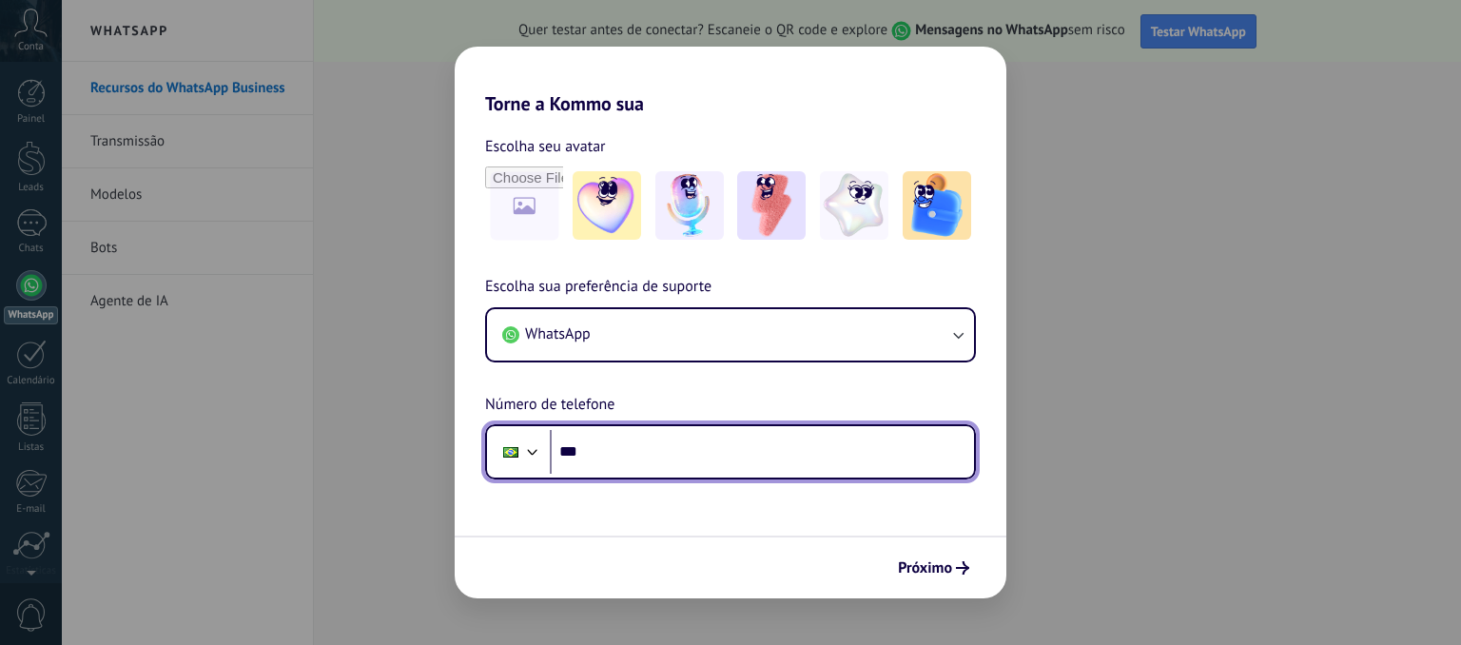
drag, startPoint x: 0, startPoint y: 0, endPoint x: 616, endPoint y: 458, distance: 767.7
click at [616, 458] on input "***" at bounding box center [762, 452] width 424 height 44
type input "**********"
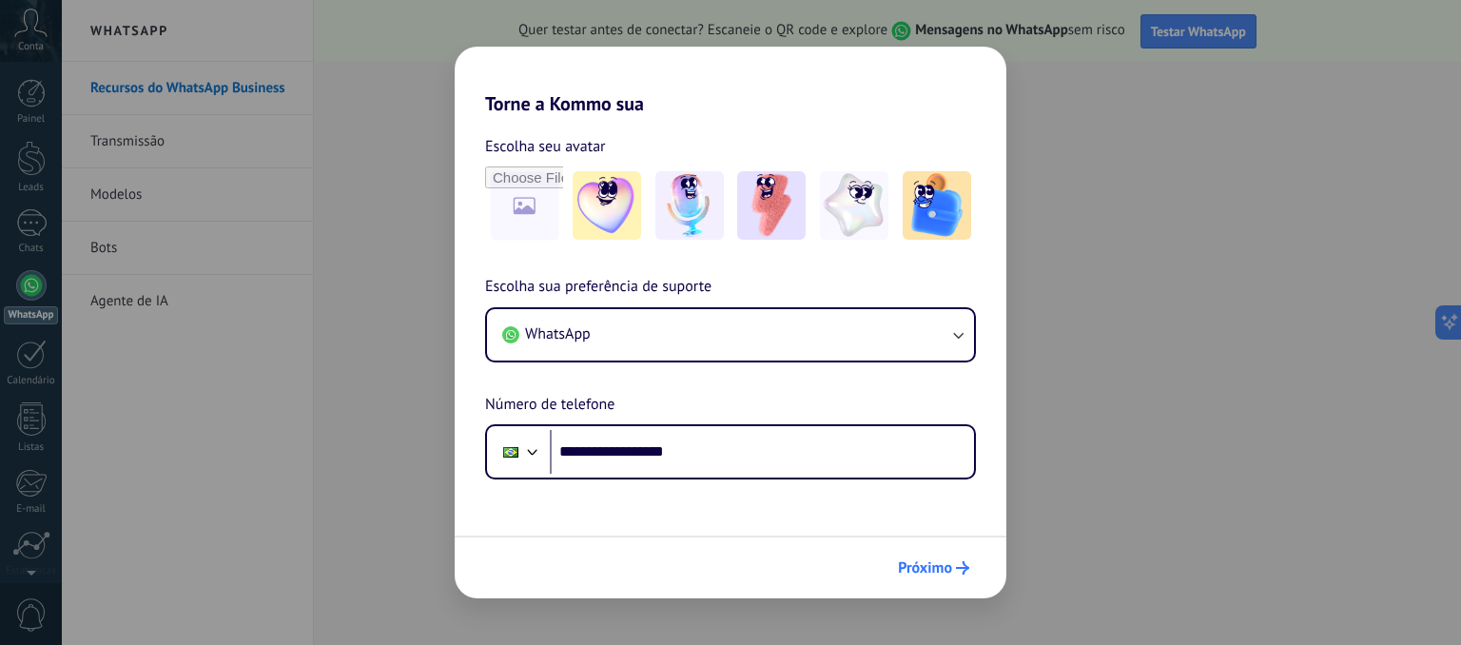
click at [929, 575] on span "Próximo" at bounding box center [925, 567] width 54 height 13
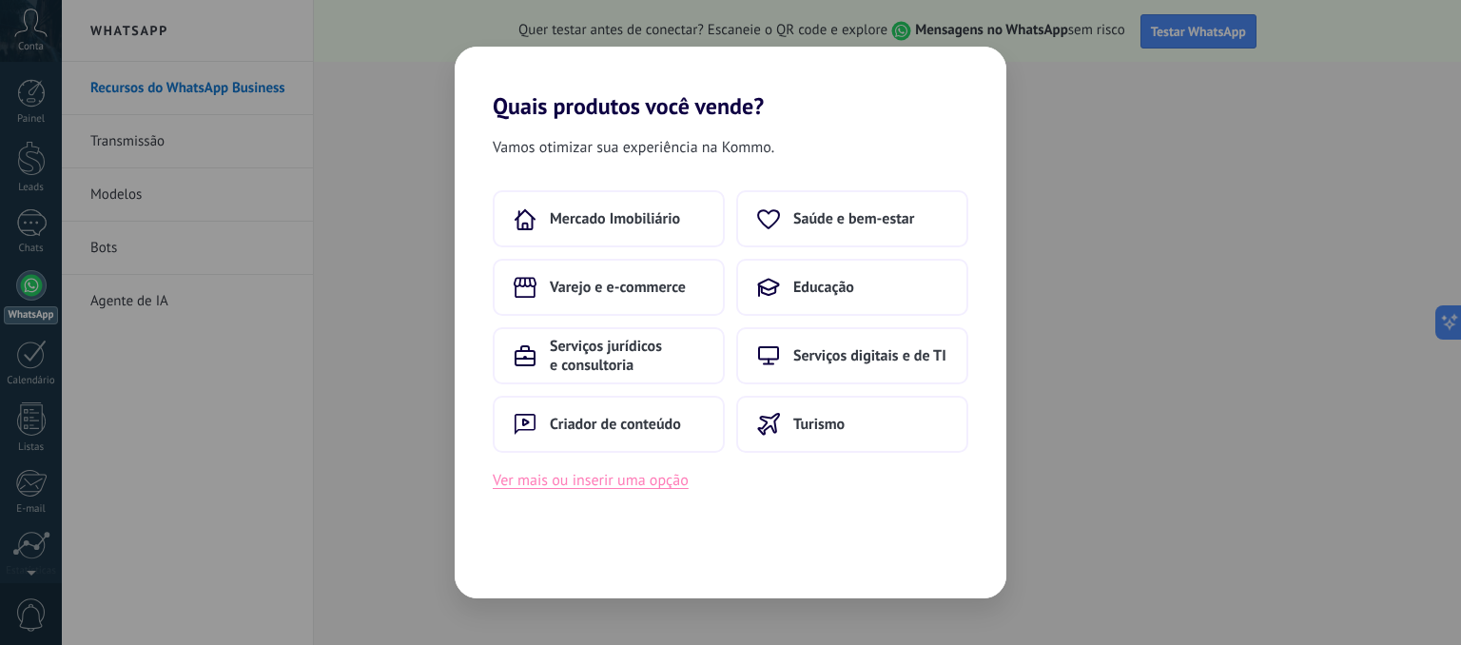
click at [647, 482] on button "Ver mais ou inserir uma opção" at bounding box center [591, 480] width 196 height 25
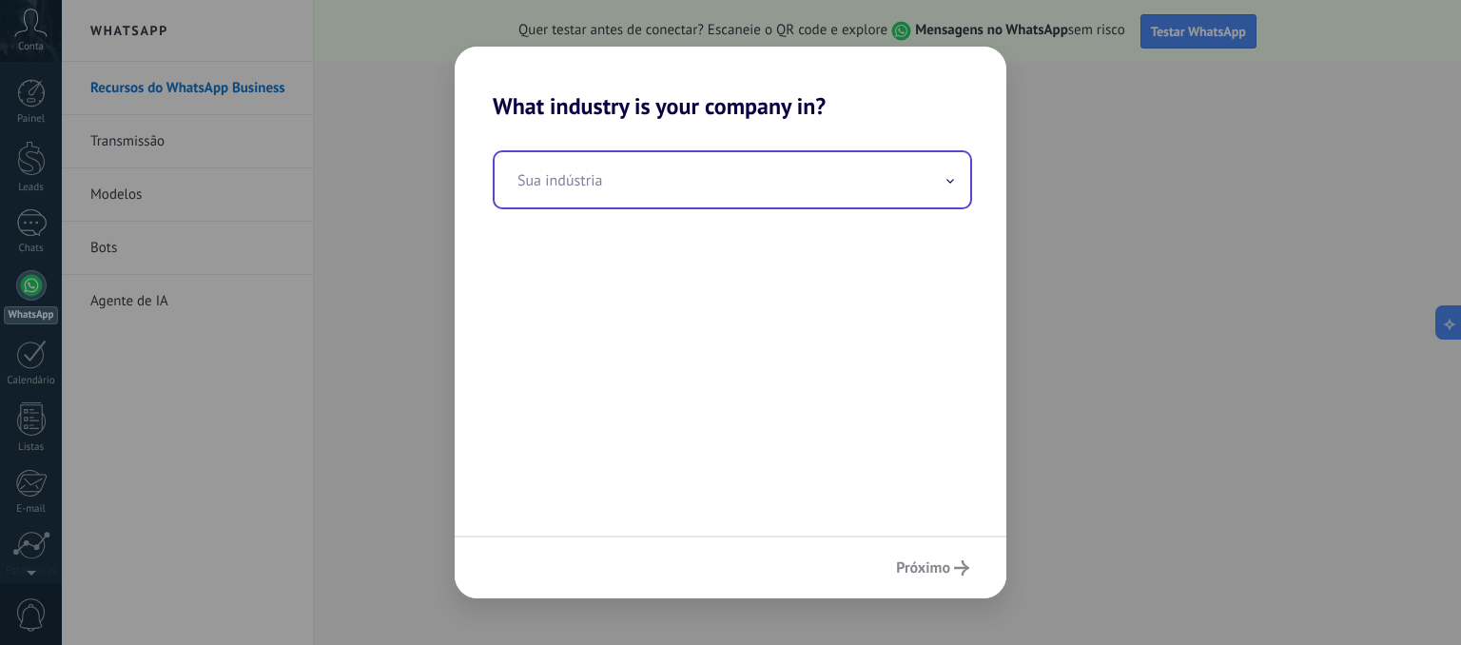
click at [956, 184] on input "text" at bounding box center [733, 179] width 476 height 55
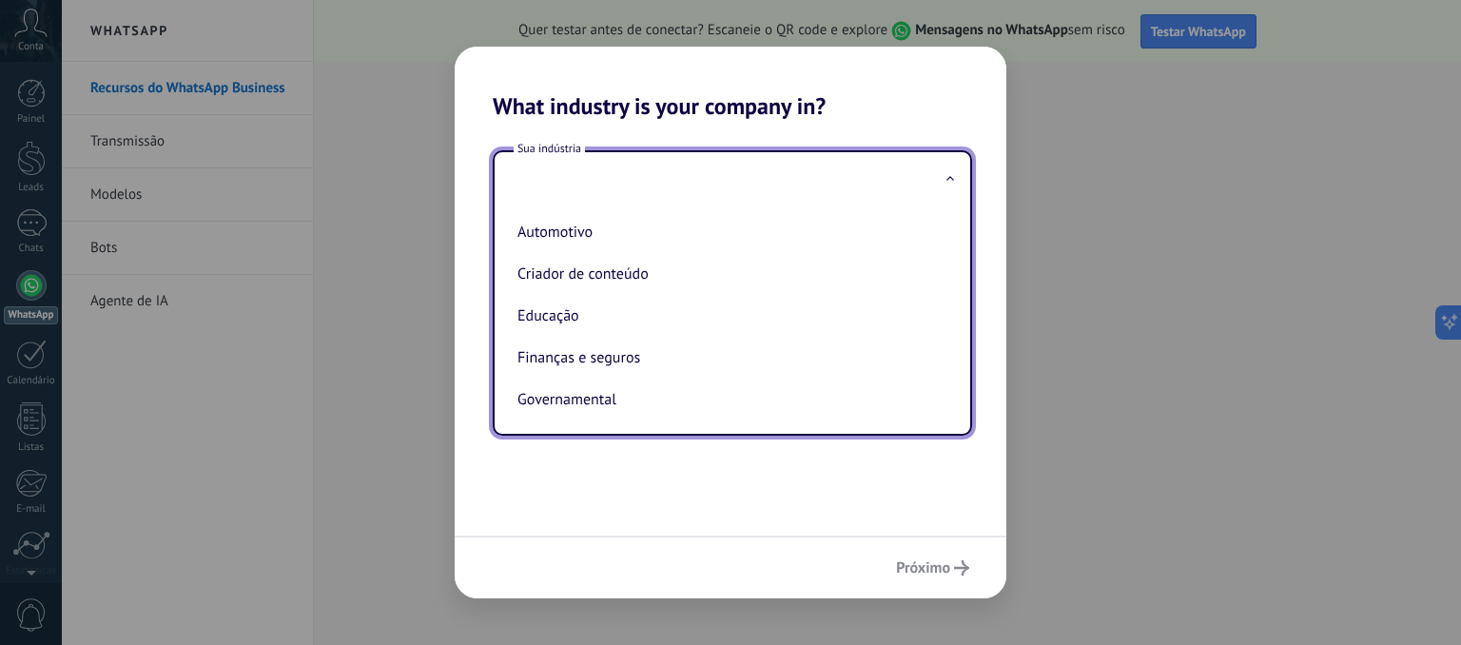
click at [170, 88] on div "What industry is your company in? Sua indústria Automotivo Criador de conteúdo …" at bounding box center [730, 322] width 1461 height 645
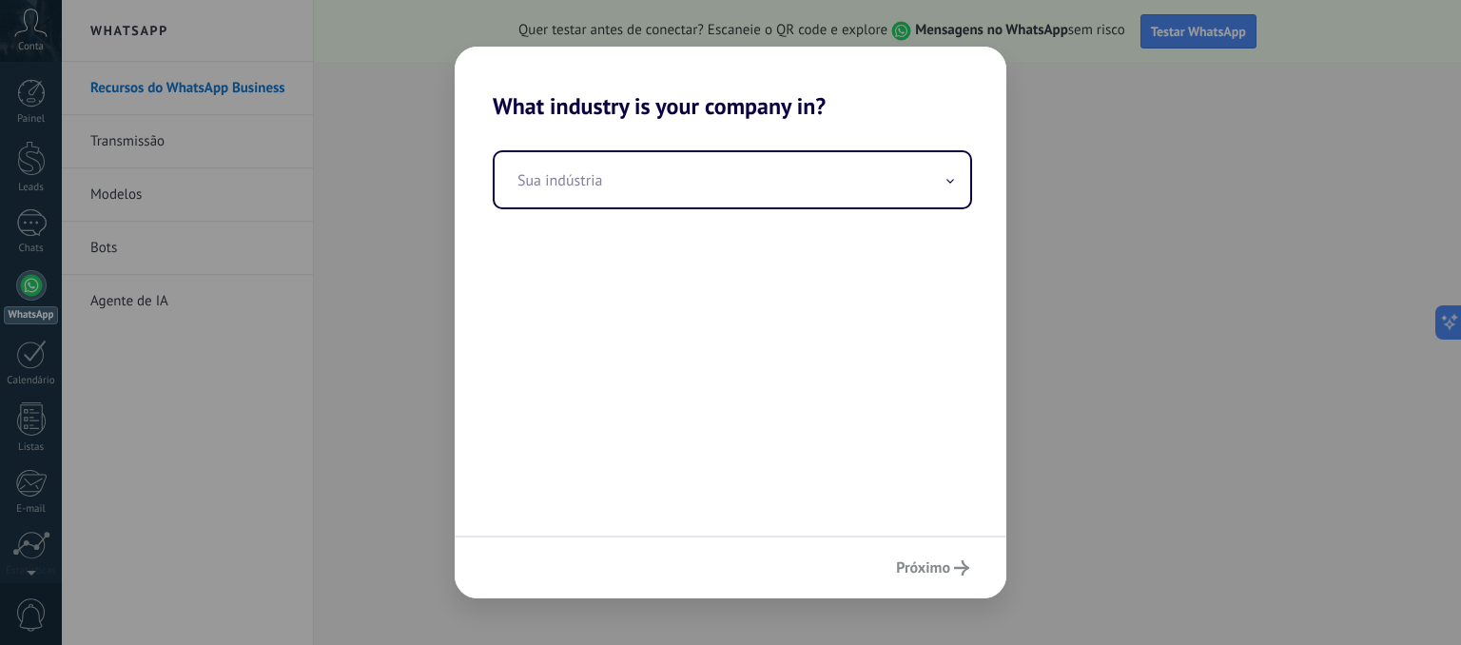
drag, startPoint x: 170, startPoint y: 88, endPoint x: 301, endPoint y: 109, distance: 132.0
click at [301, 109] on div "What industry is your company in? Sua indústria Próximo" at bounding box center [730, 322] width 1461 height 645
click at [1193, 43] on div "What industry is your company in? Sua indústria Próximo" at bounding box center [730, 322] width 1461 height 645
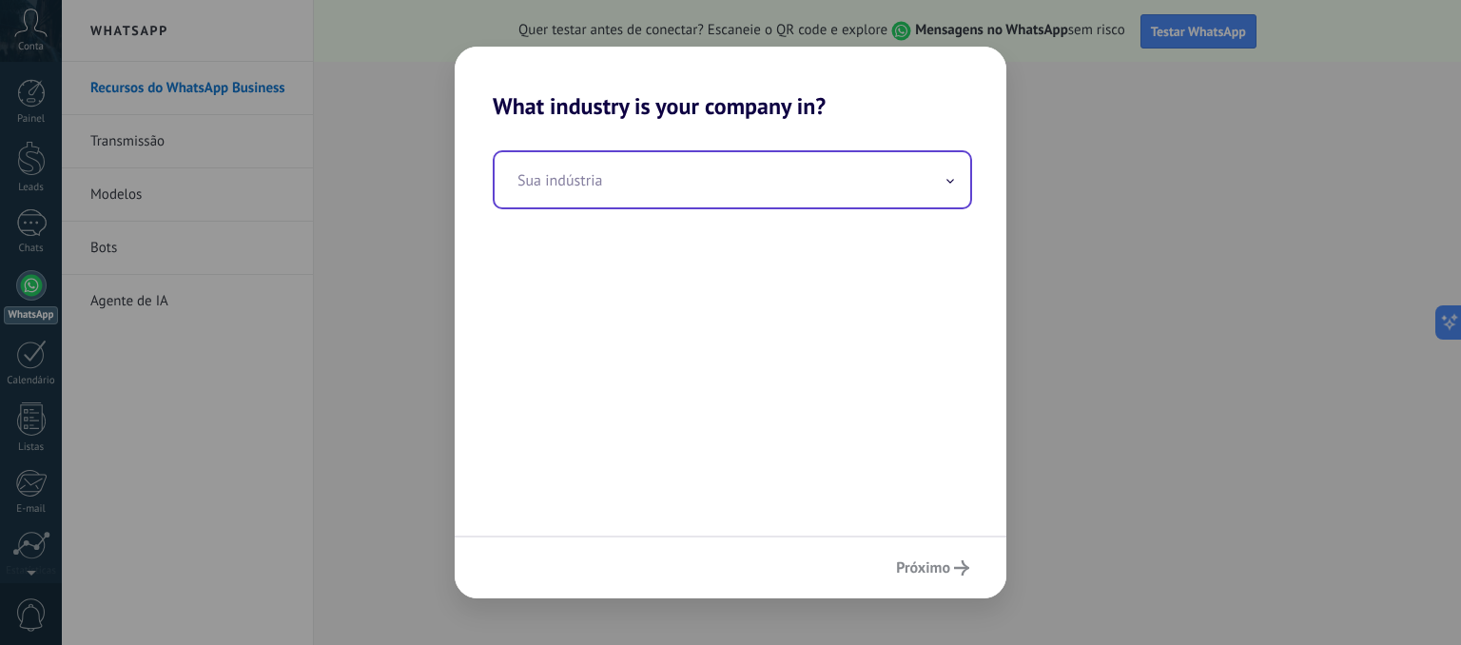
click at [952, 184] on span at bounding box center [951, 180] width 10 height 18
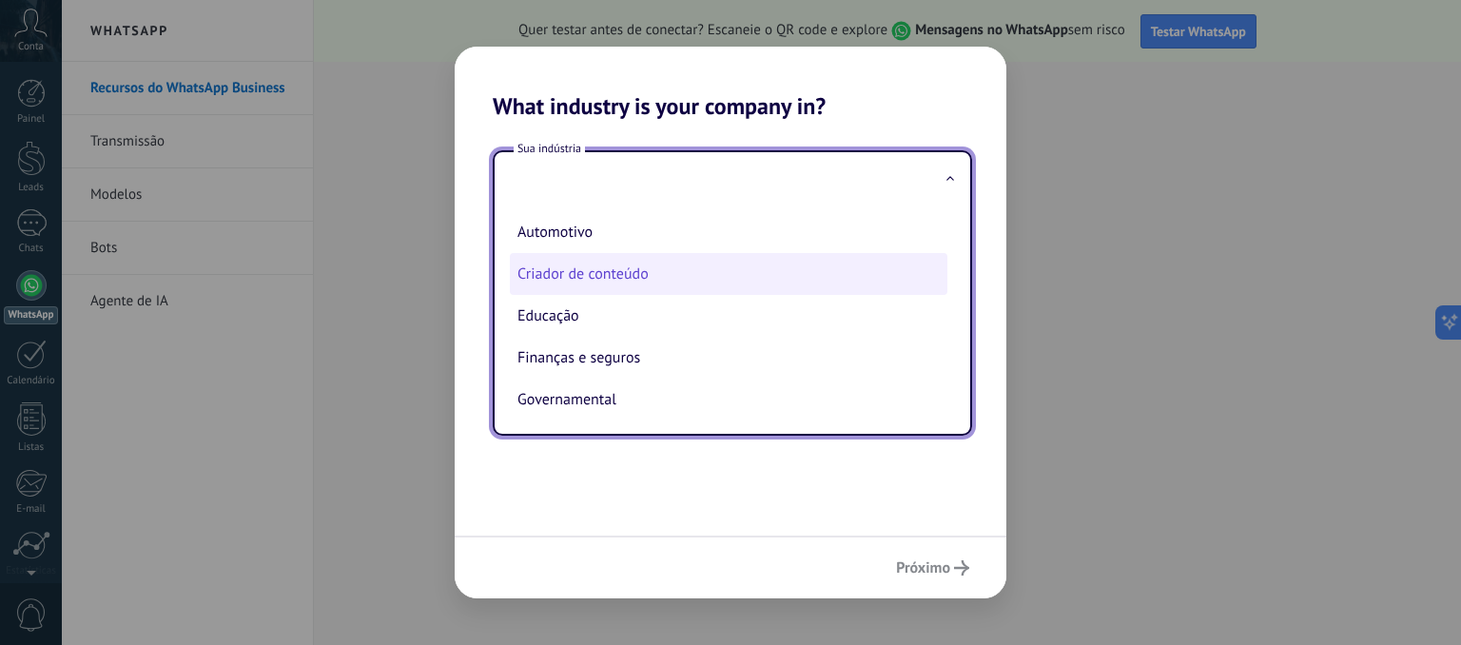
click at [597, 275] on li "Criador de conteúdo" at bounding box center [729, 274] width 438 height 42
type input "**********"
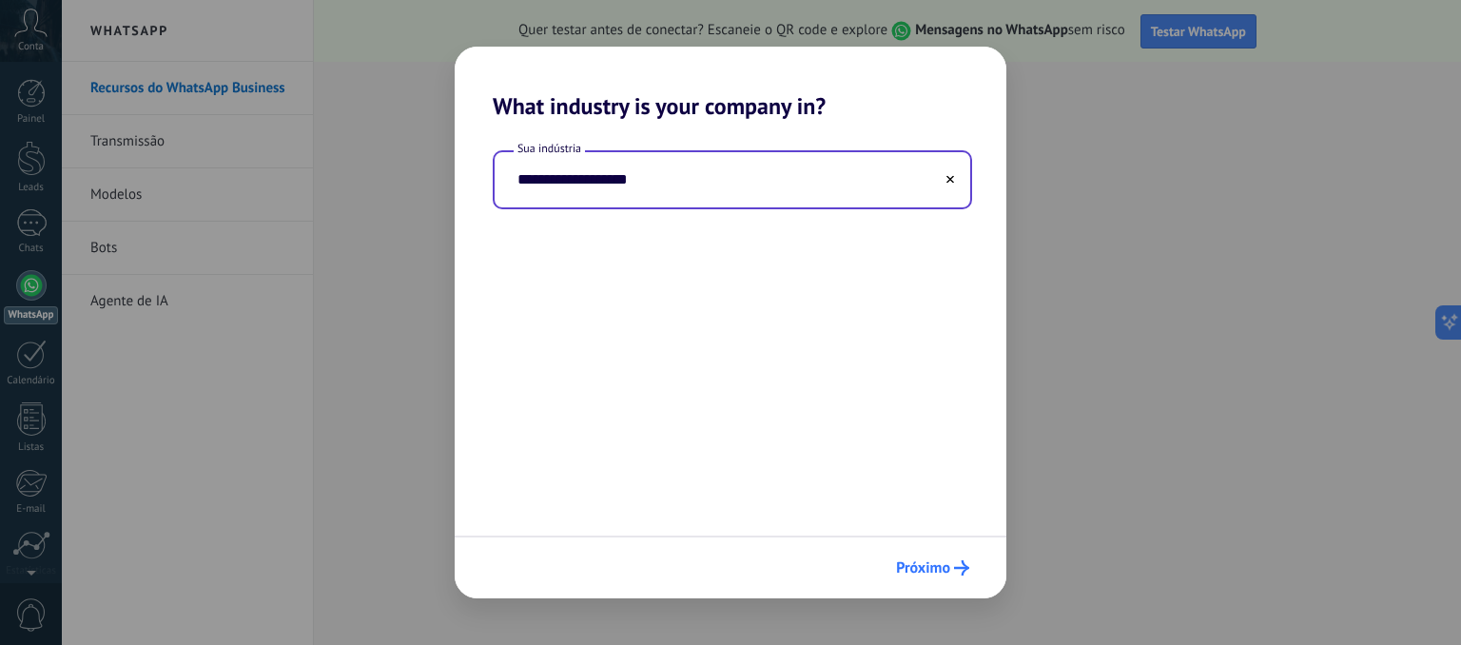
click at [947, 573] on span "Próximo" at bounding box center [923, 567] width 54 height 13
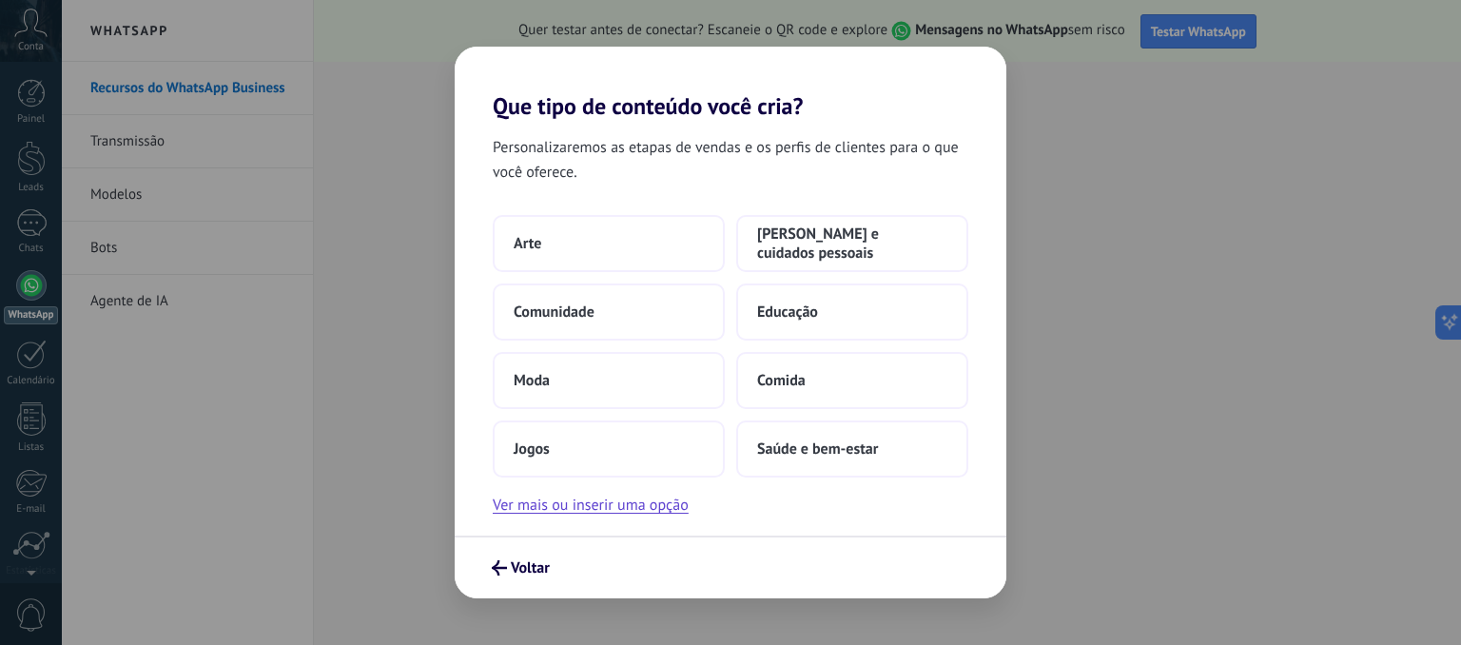
click at [731, 625] on div "Que tipo de conteúdo você cria? Personalizaremos as etapas de vendas e os perfi…" at bounding box center [730, 322] width 1461 height 645
click at [526, 569] on span "Voltar" at bounding box center [530, 567] width 39 height 13
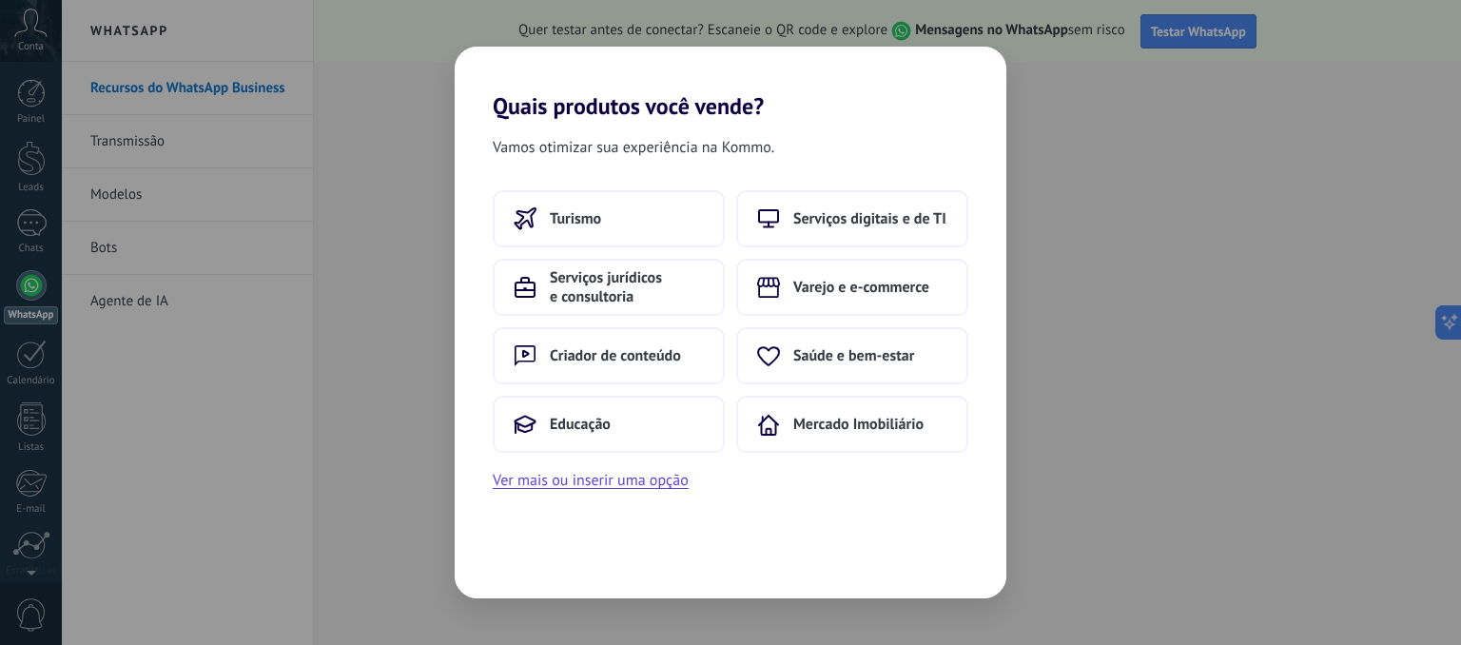
click at [1070, 159] on div "Quais produtos você vende? Vamos otimizar sua experiência na Kommo. Turismo Ser…" at bounding box center [730, 322] width 1461 height 645
click at [617, 357] on span "Criador de conteúdo" at bounding box center [615, 355] width 131 height 19
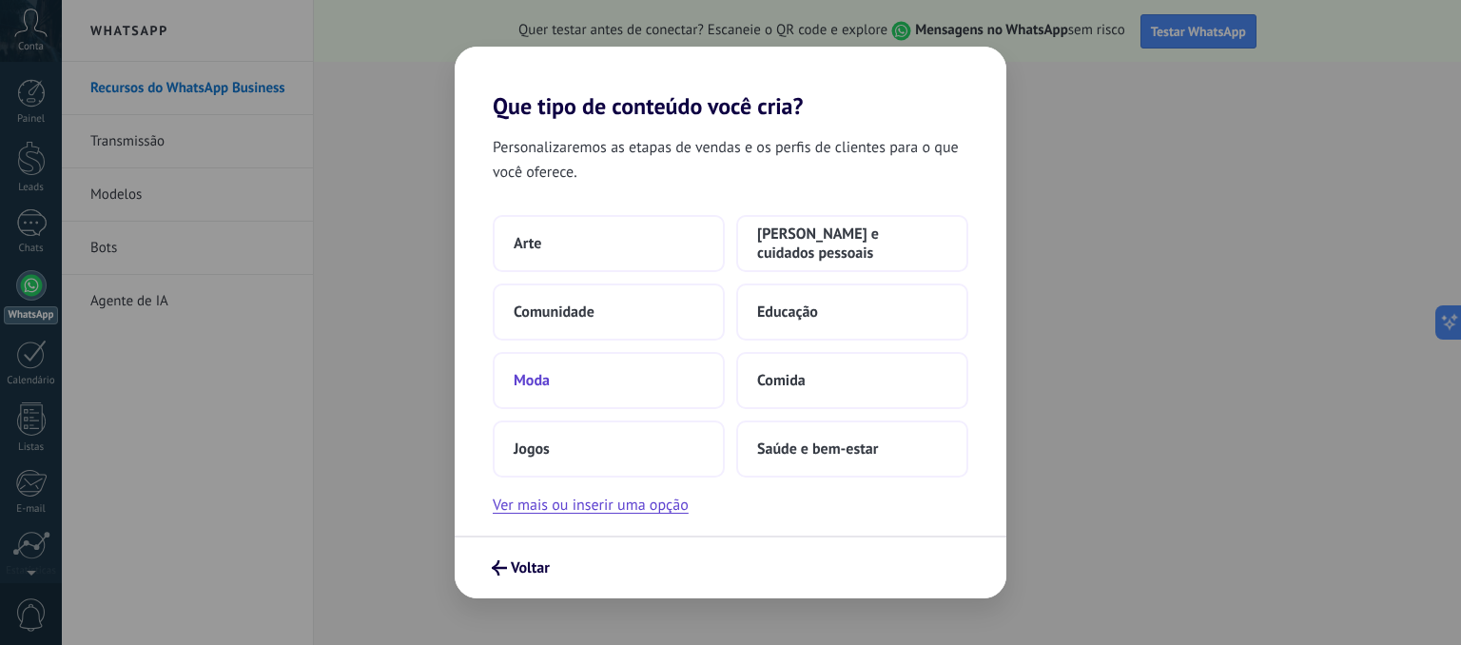
click at [560, 373] on button "Moda" at bounding box center [609, 380] width 232 height 57
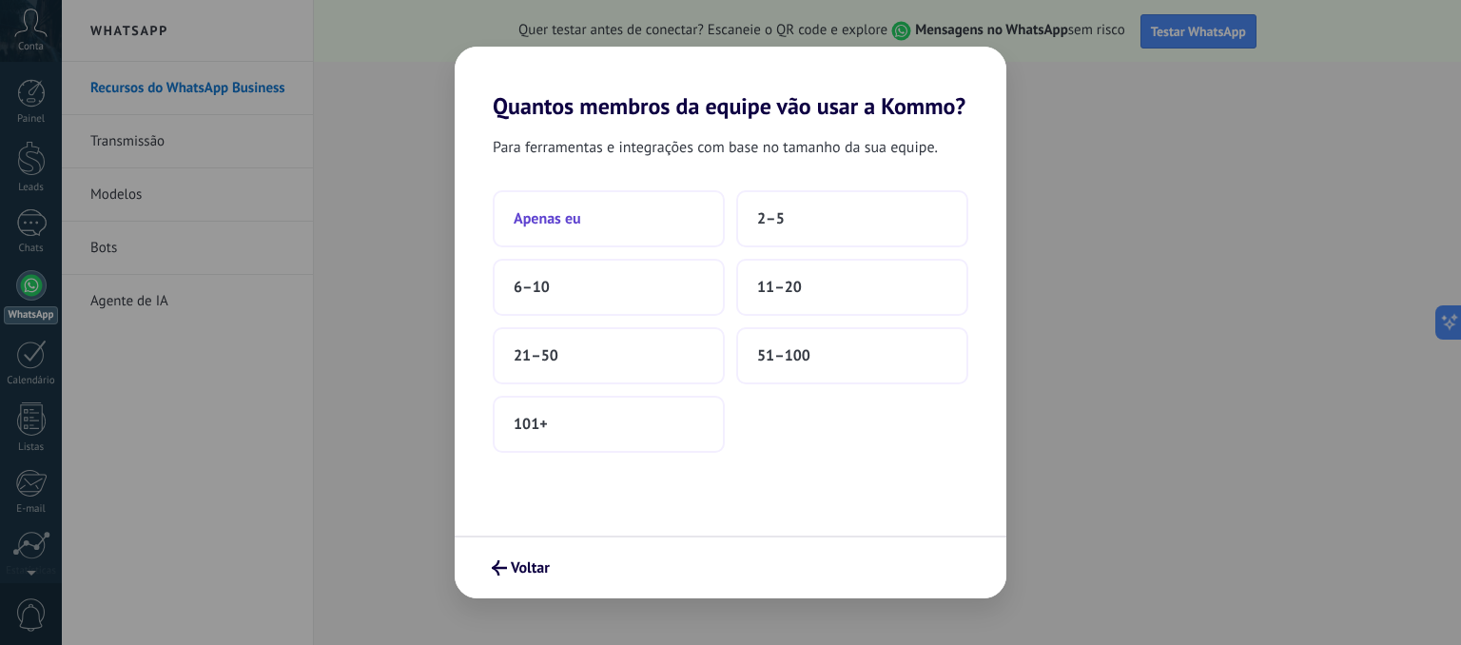
click at [525, 218] on span "Apenas eu" at bounding box center [548, 218] width 68 height 19
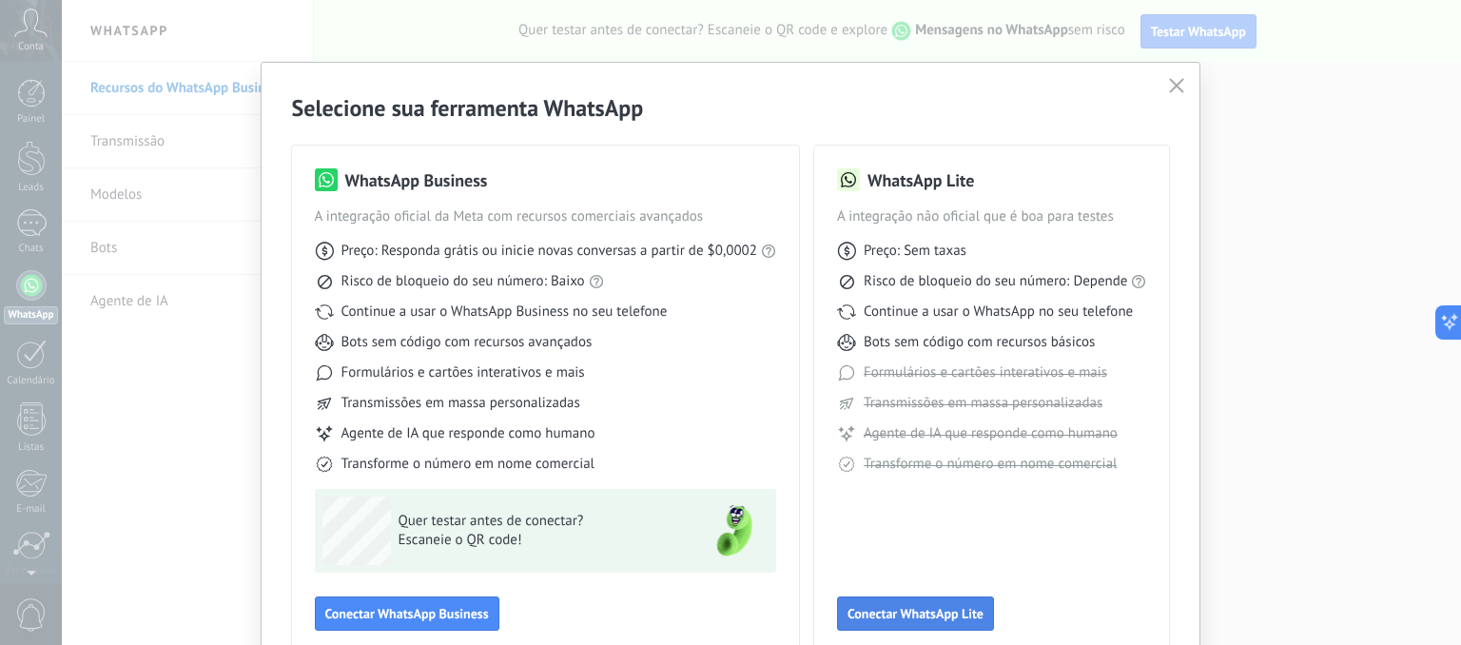
click at [879, 612] on span "Conectar WhatsApp Lite" at bounding box center [916, 613] width 136 height 13
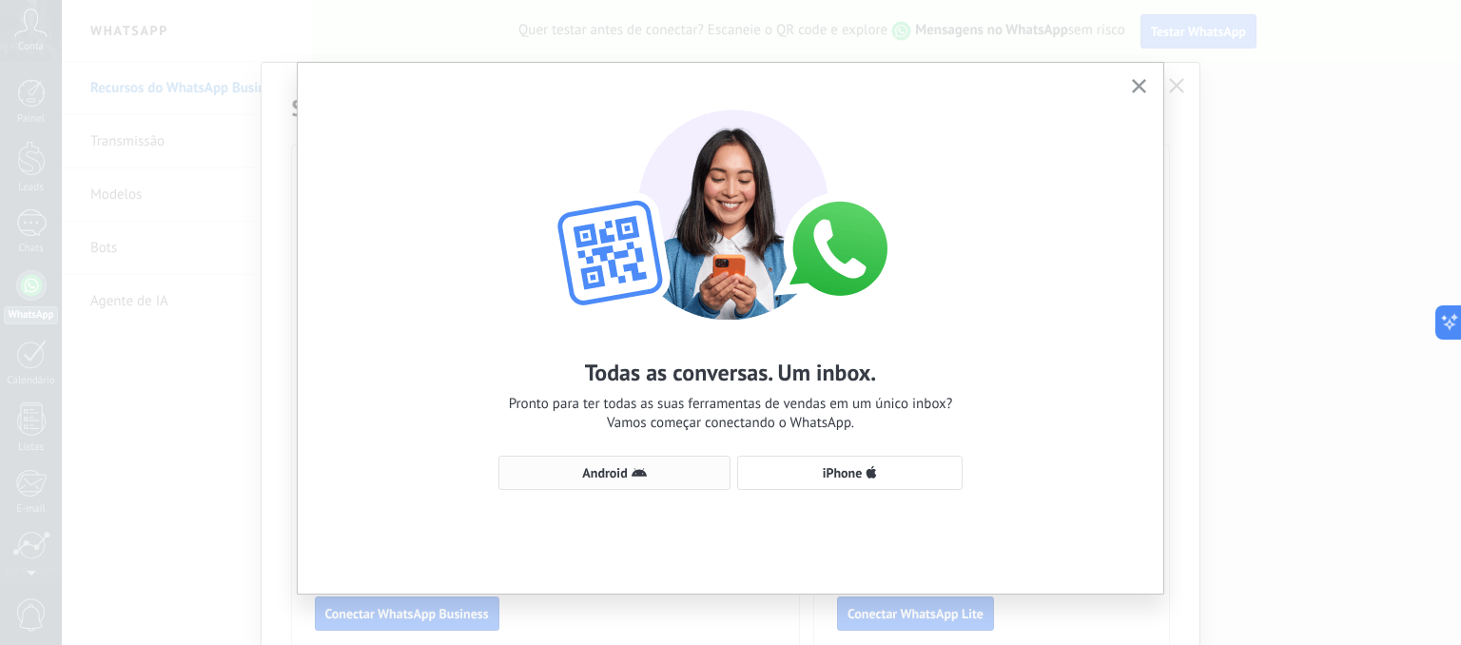
click at [607, 469] on span "Android" at bounding box center [604, 472] width 45 height 13
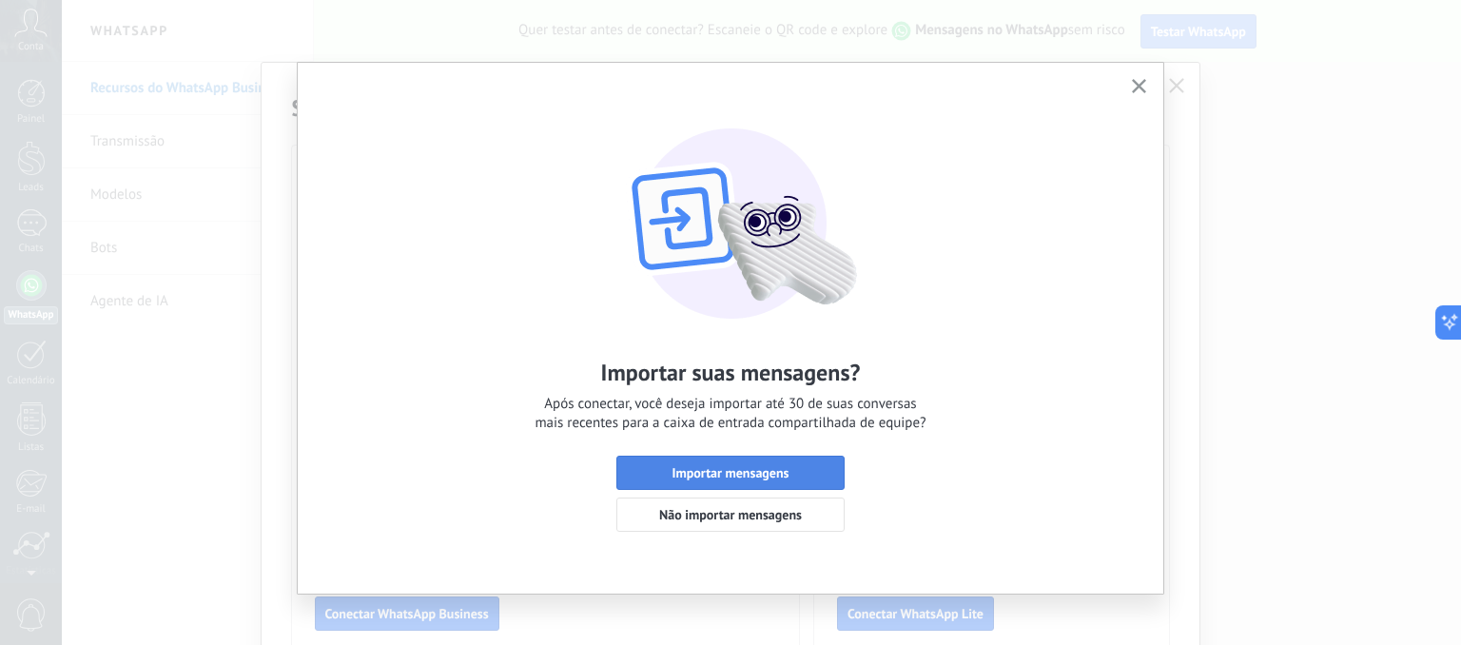
click at [723, 466] on span "Importar mensagens" at bounding box center [731, 472] width 117 height 13
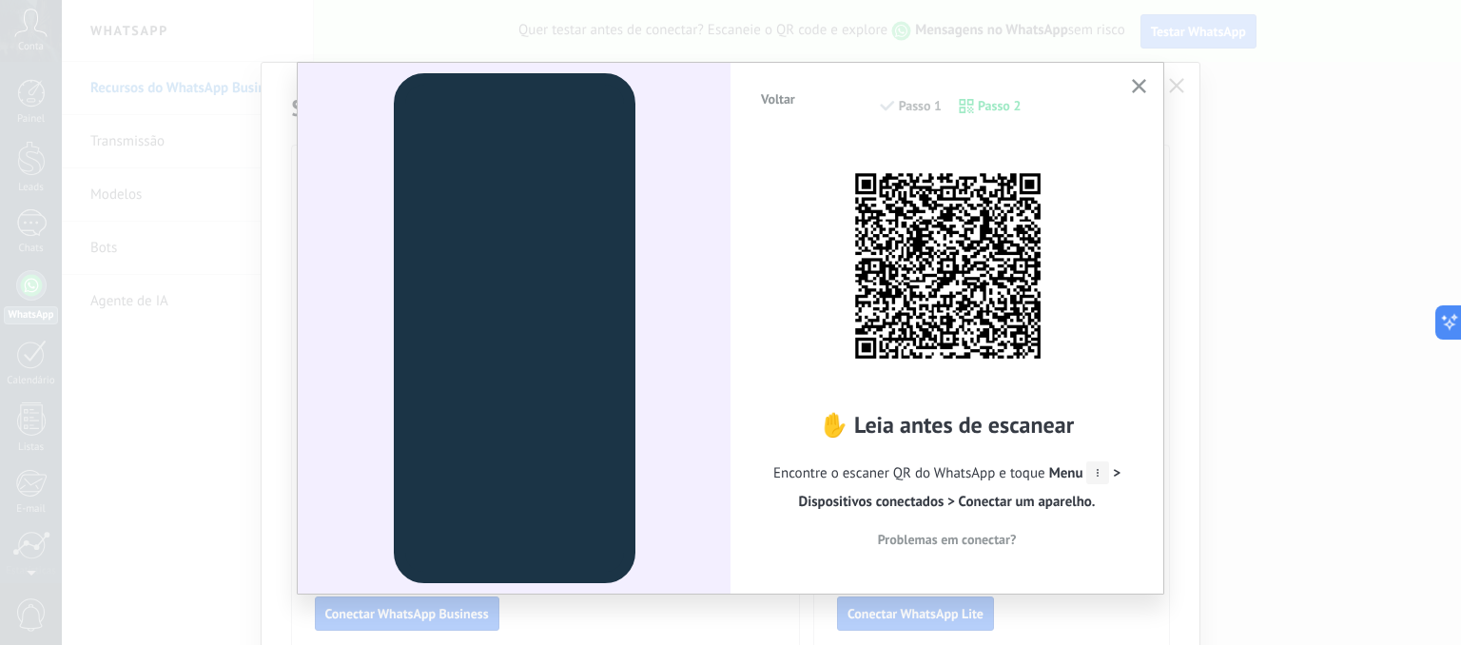
scroll to position [11, 0]
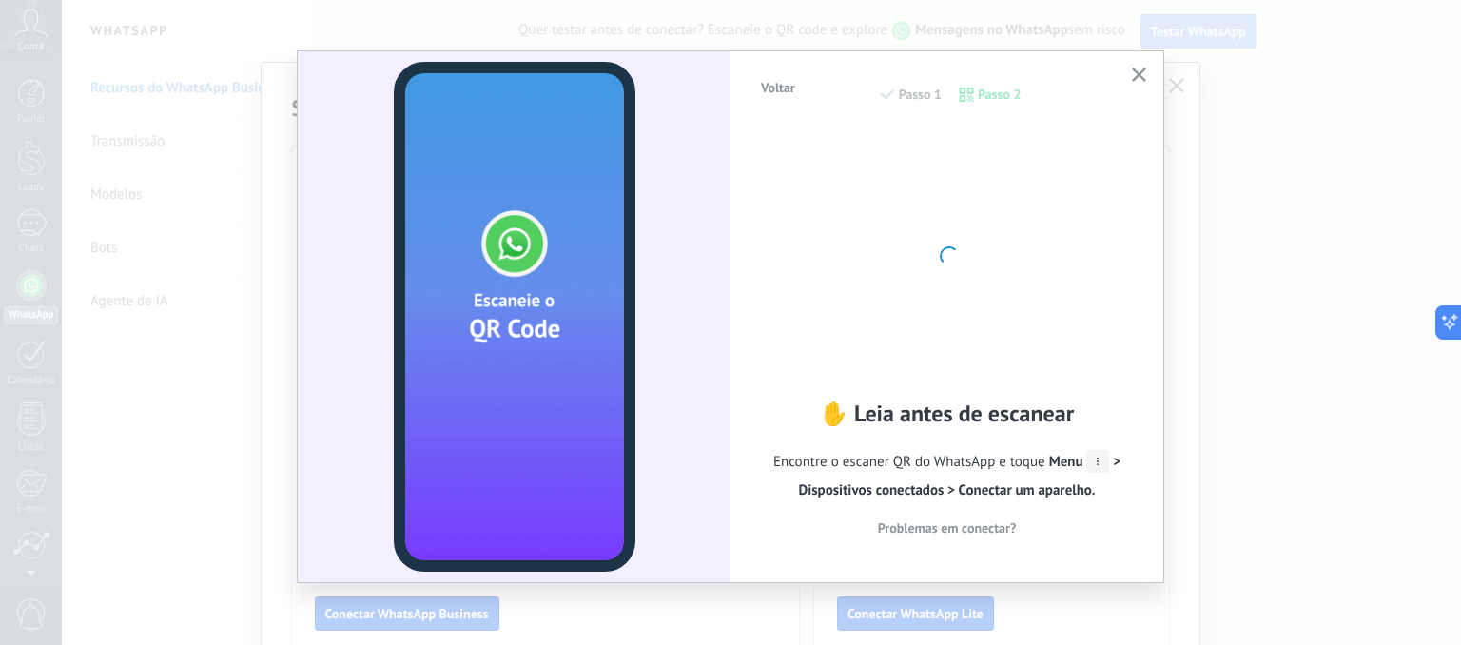
click at [1140, 105] on div "Voltar Passo 1 Passo 2 ✋ Leia antes de escanear Encontre o escaner QR do WhatsA…" at bounding box center [947, 315] width 433 height 529
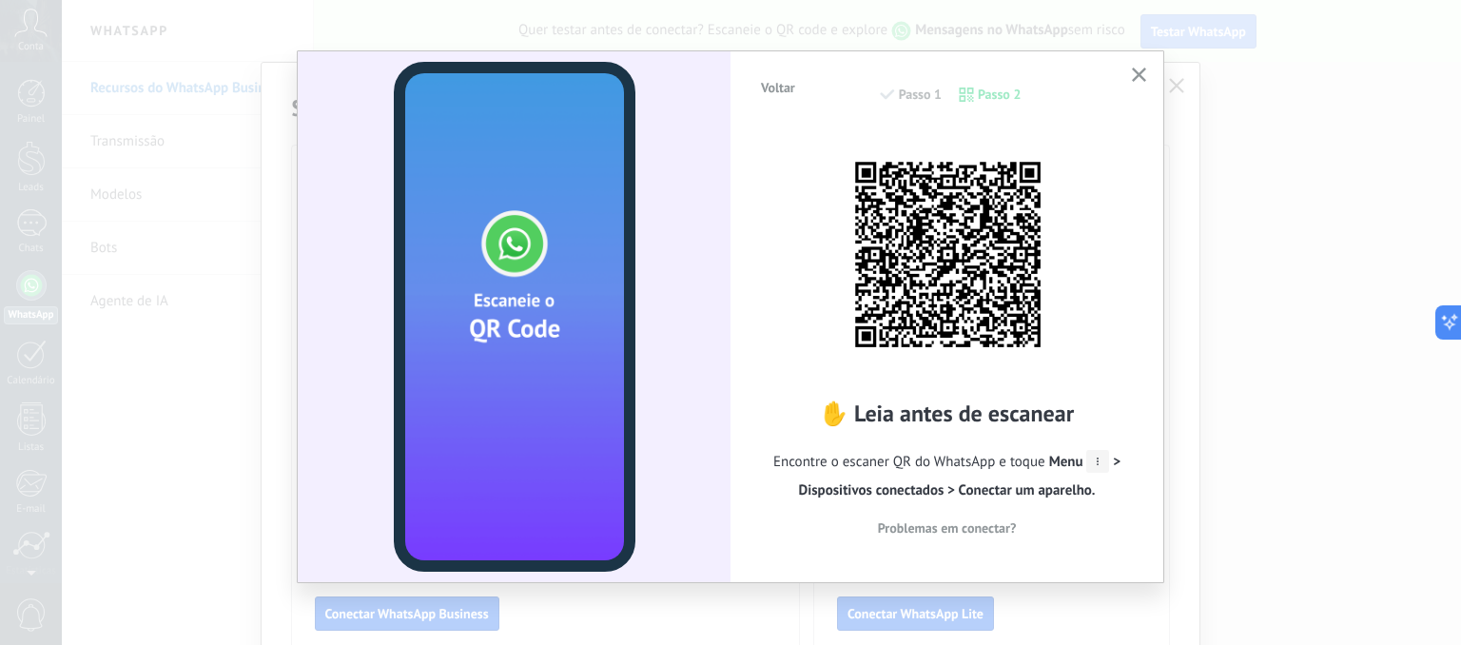
click at [1149, 79] on div "Voltar Passo 1 Passo 2 ✋ Leia antes de escanear Encontre o escaner QR do WhatsA…" at bounding box center [947, 315] width 433 height 529
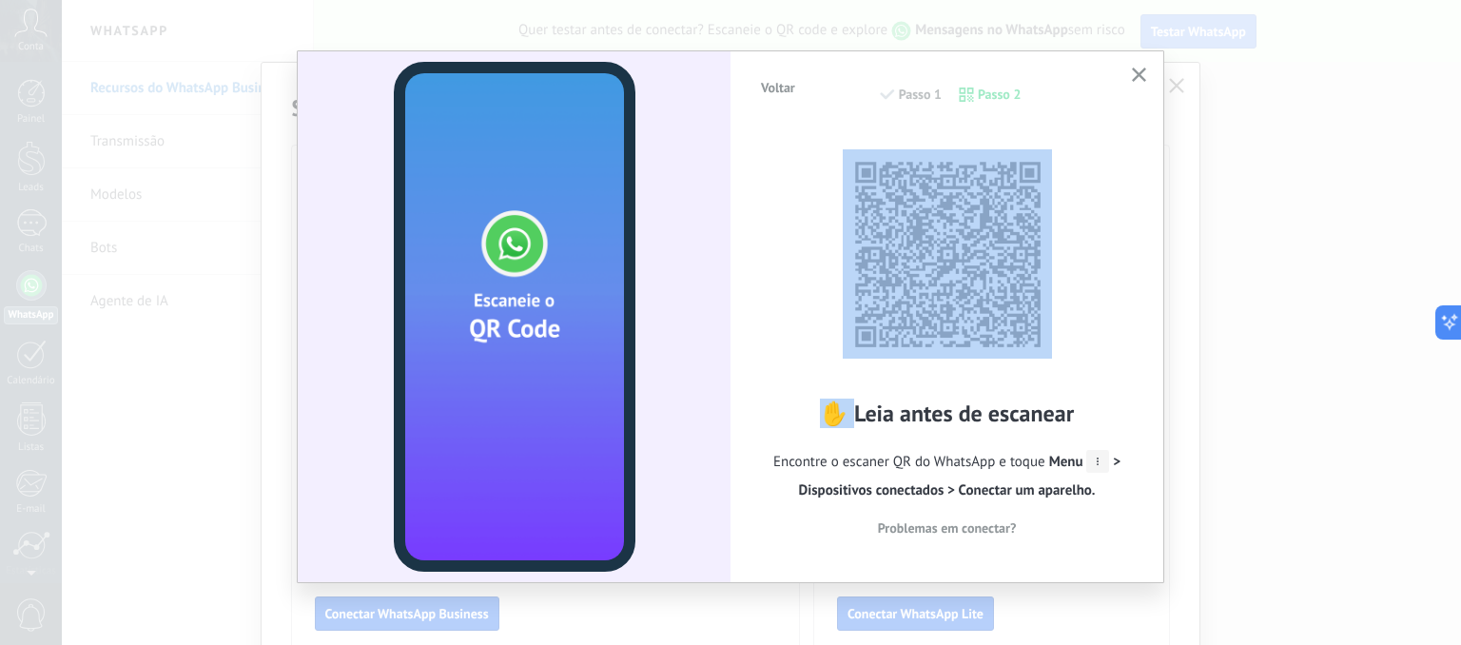
click at [1149, 79] on div "Voltar Passo 1 Passo 2 ✋ Leia antes de escanear Encontre o escaner QR do WhatsA…" at bounding box center [947, 315] width 433 height 529
click at [974, 526] on span "Problemas em conectar?" at bounding box center [947, 527] width 139 height 13
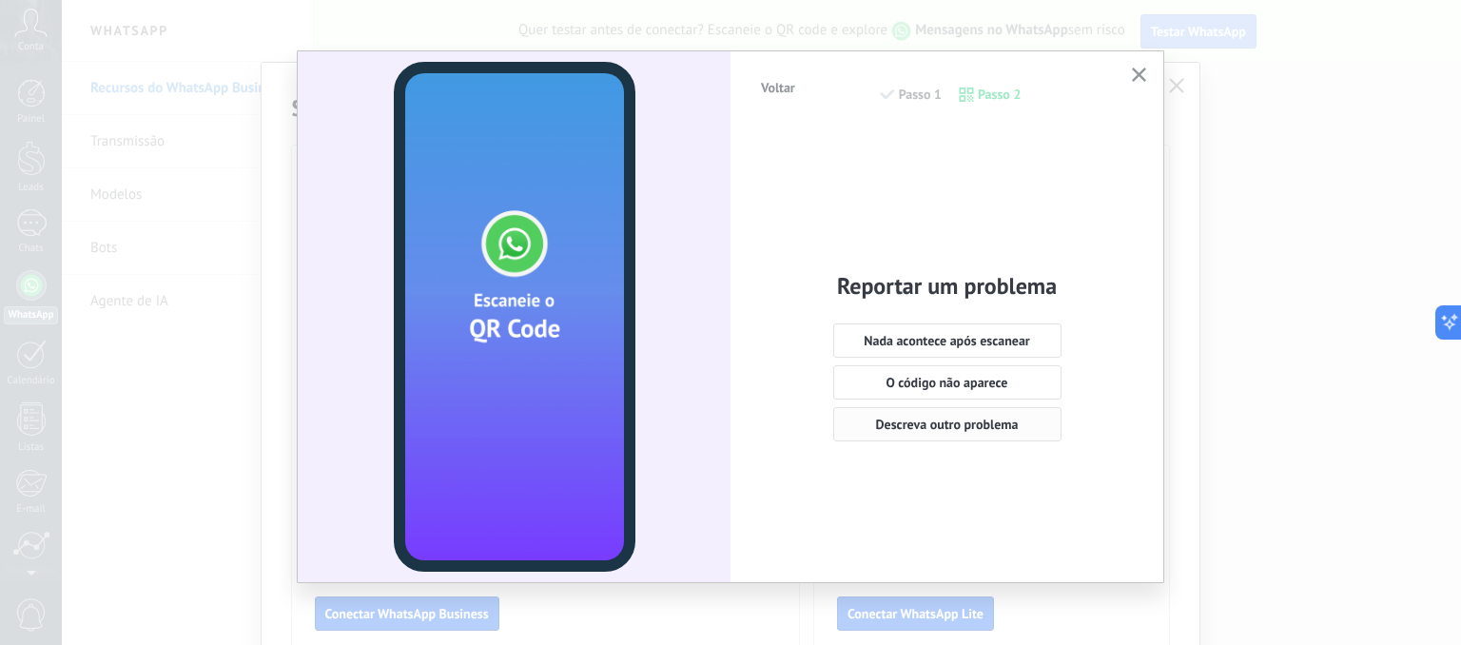
click at [968, 418] on span "Descreva outro problema" at bounding box center [947, 424] width 143 height 13
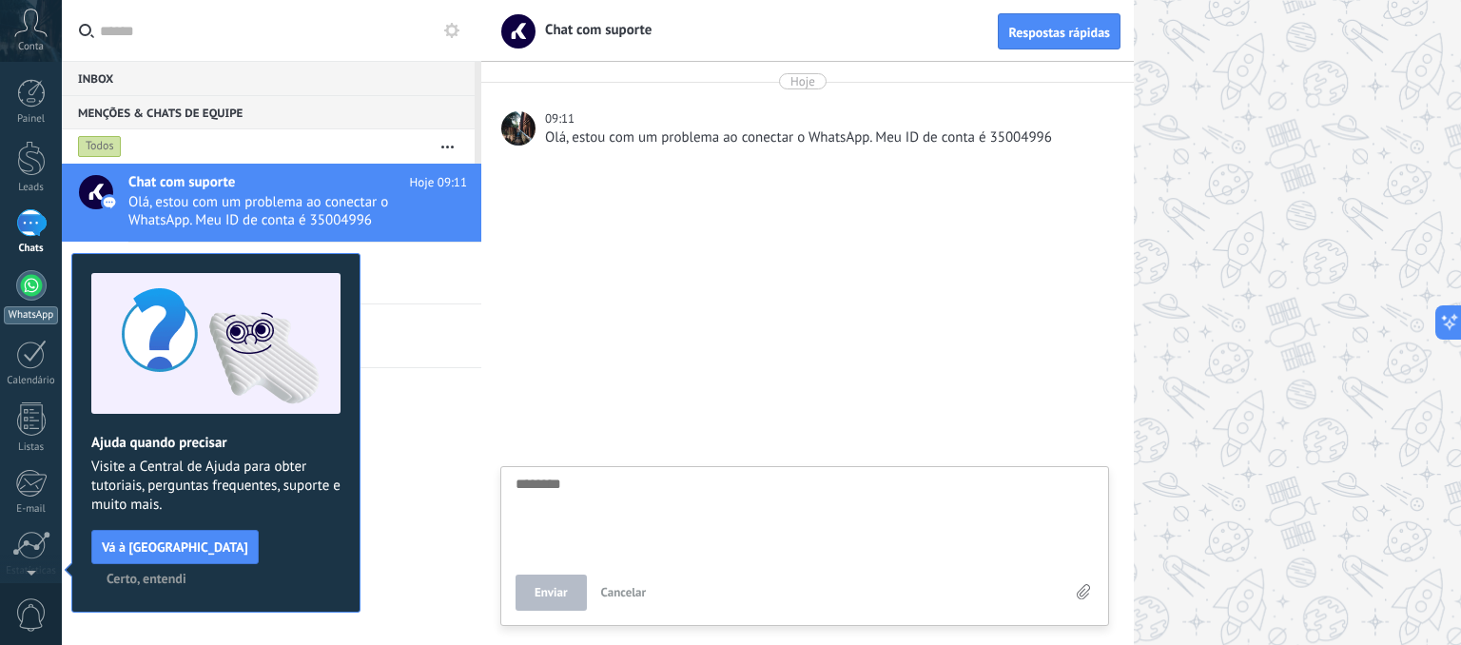
click at [29, 290] on div at bounding box center [31, 285] width 30 height 30
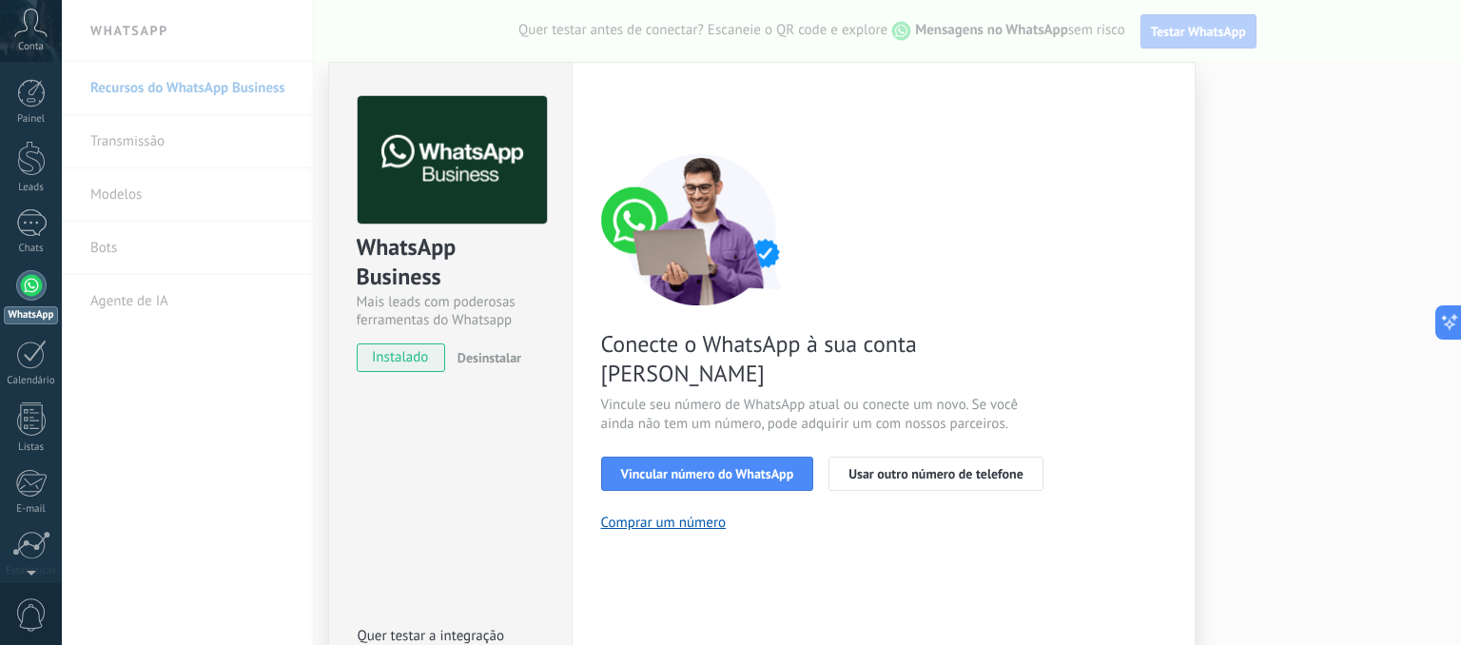
click at [428, 451] on div "WhatsApp Business Mais leads com poderosas ferramentas do Whatsapp instalado De…" at bounding box center [450, 390] width 244 height 656
click at [177, 85] on div "WhatsApp Business Mais leads com poderosas ferramentas do Whatsapp instalado De…" at bounding box center [761, 322] width 1399 height 645
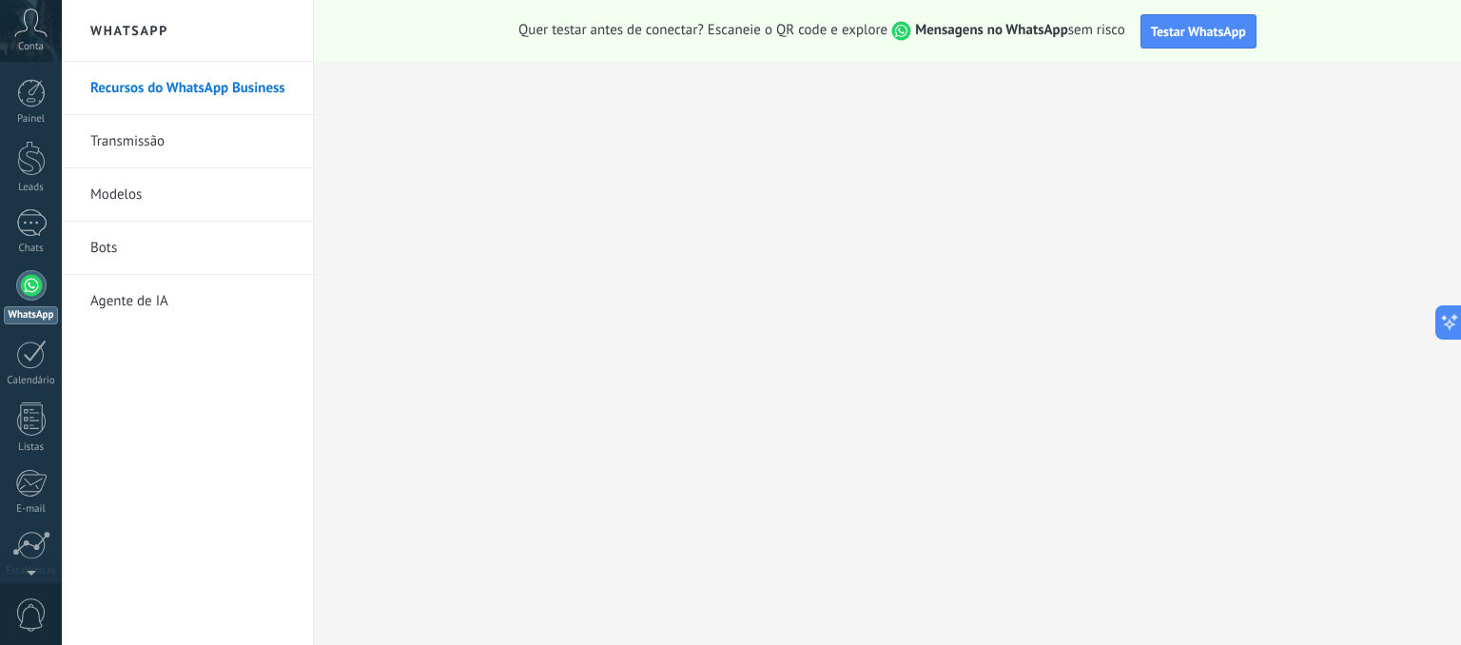
click at [21, 30] on icon at bounding box center [30, 23] width 33 height 29
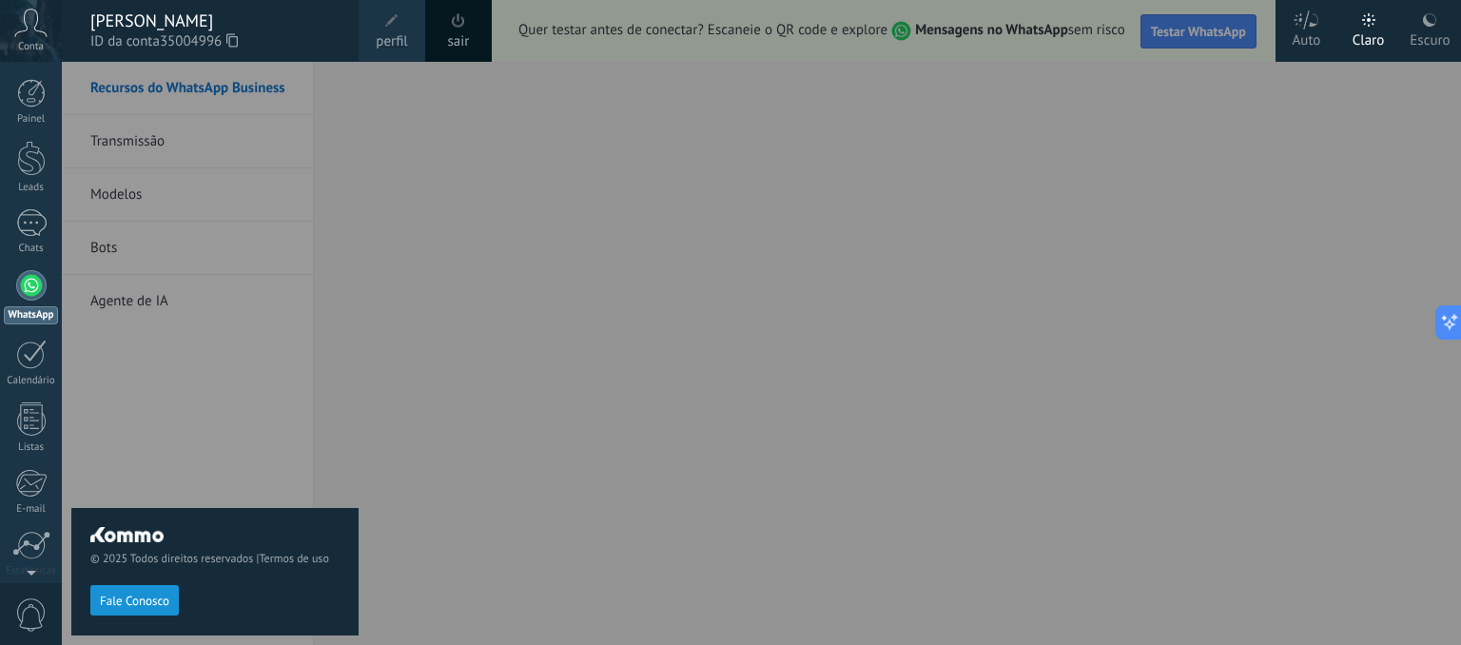
click at [506, 81] on div at bounding box center [792, 322] width 1461 height 645
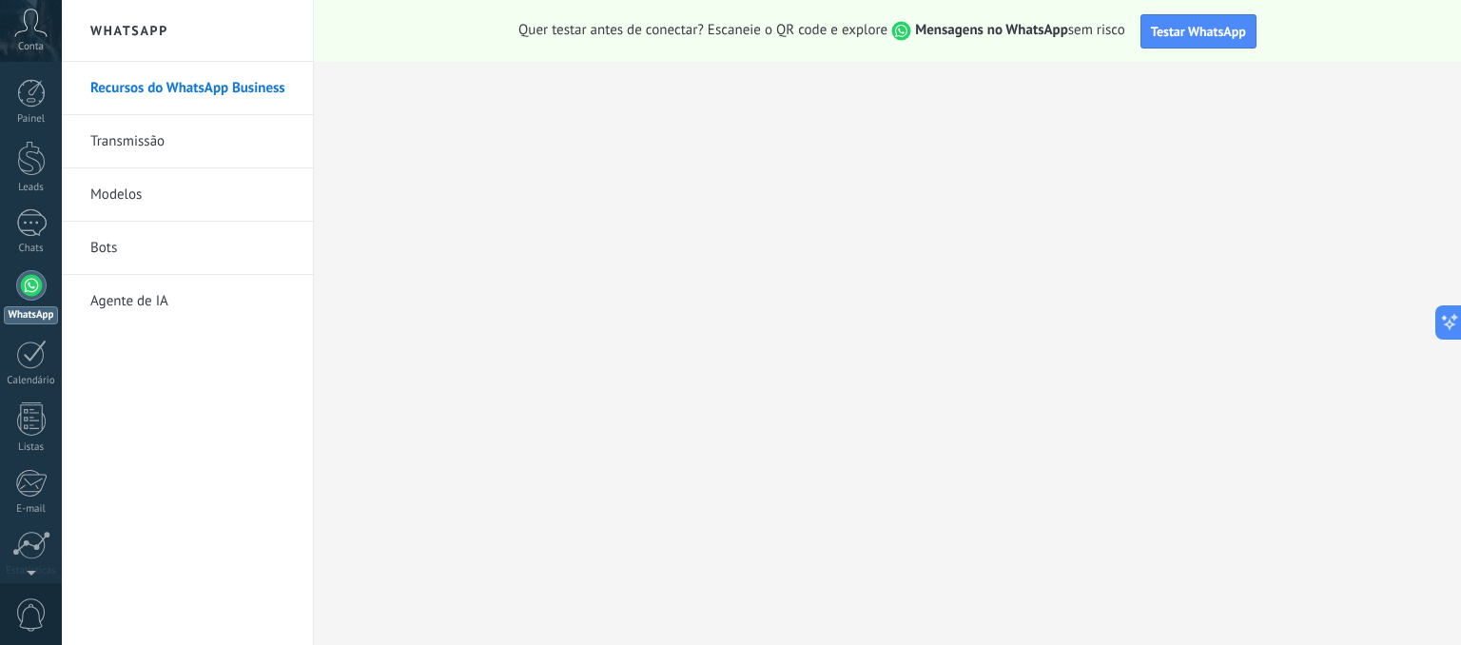
click at [297, 389] on div "Recursos do WhatsApp Business Transmissão Modelos Bots Agente de [GEOGRAPHIC_DA…" at bounding box center [187, 353] width 251 height 583
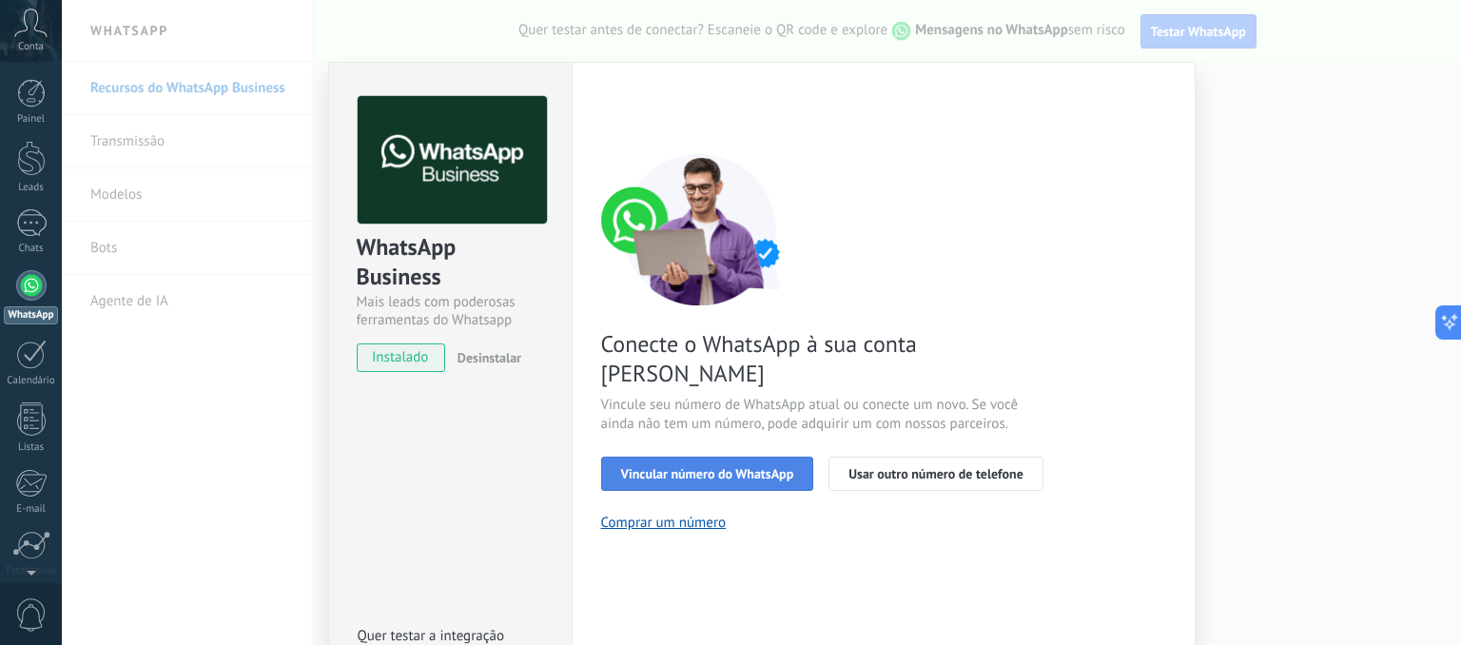
click at [696, 457] on button "Vincular número do WhatsApp" at bounding box center [707, 474] width 213 height 34
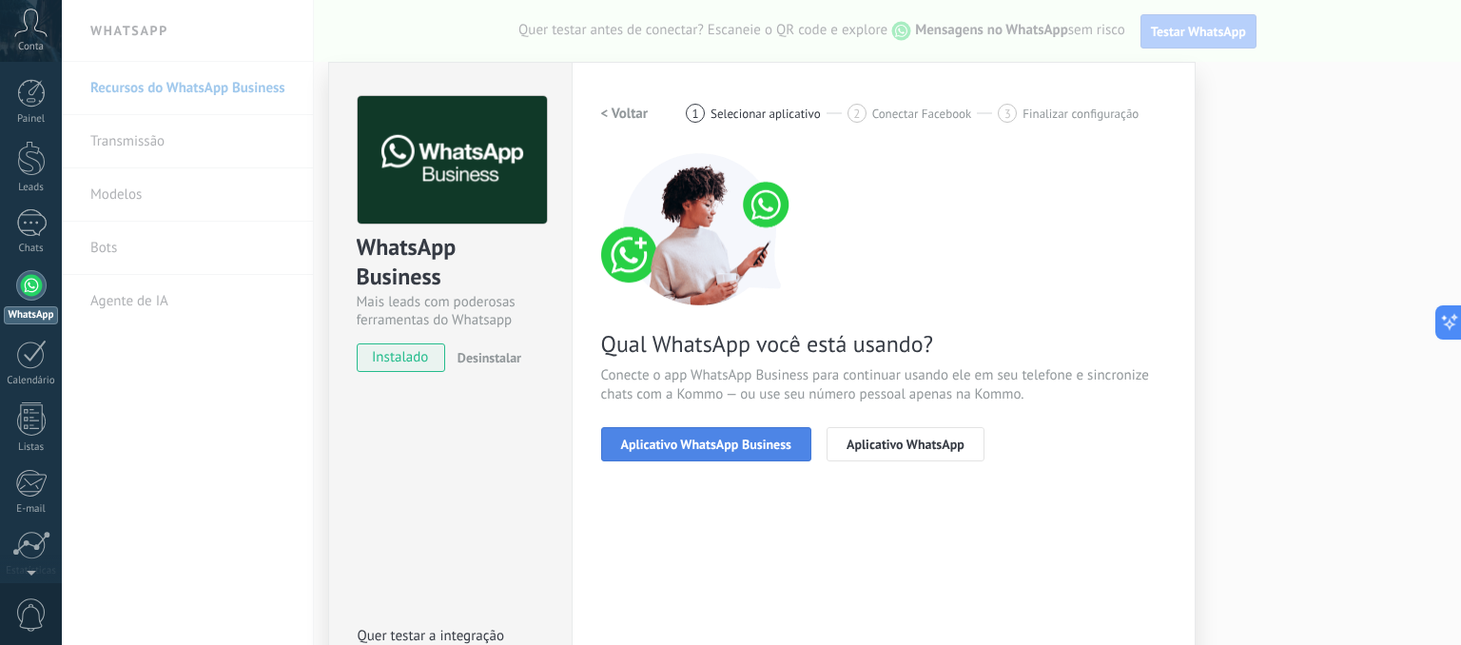
click at [693, 442] on span "Aplicativo WhatsApp Business" at bounding box center [706, 444] width 170 height 13
